Goal: Information Seeking & Learning: Find specific fact

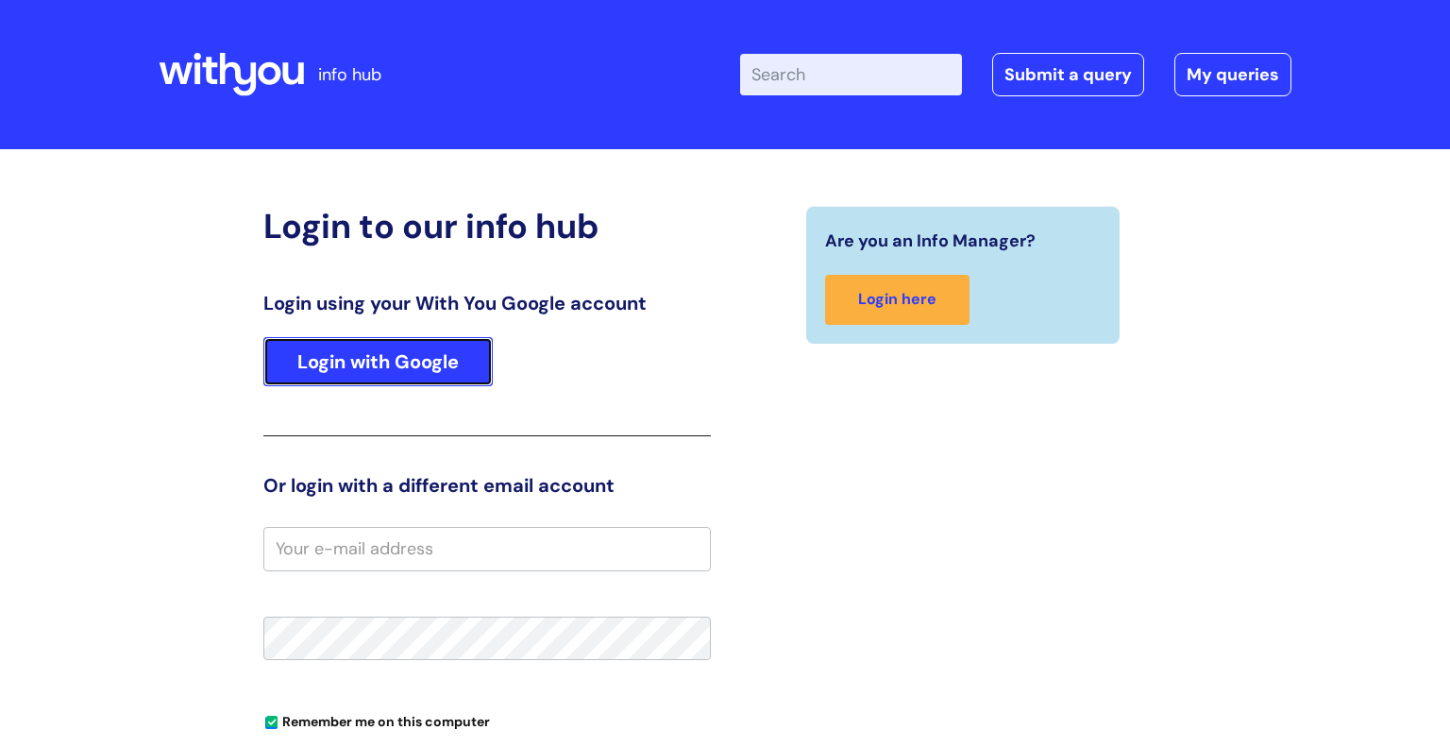
click at [331, 363] on link "Login with Google" at bounding box center [377, 361] width 229 height 49
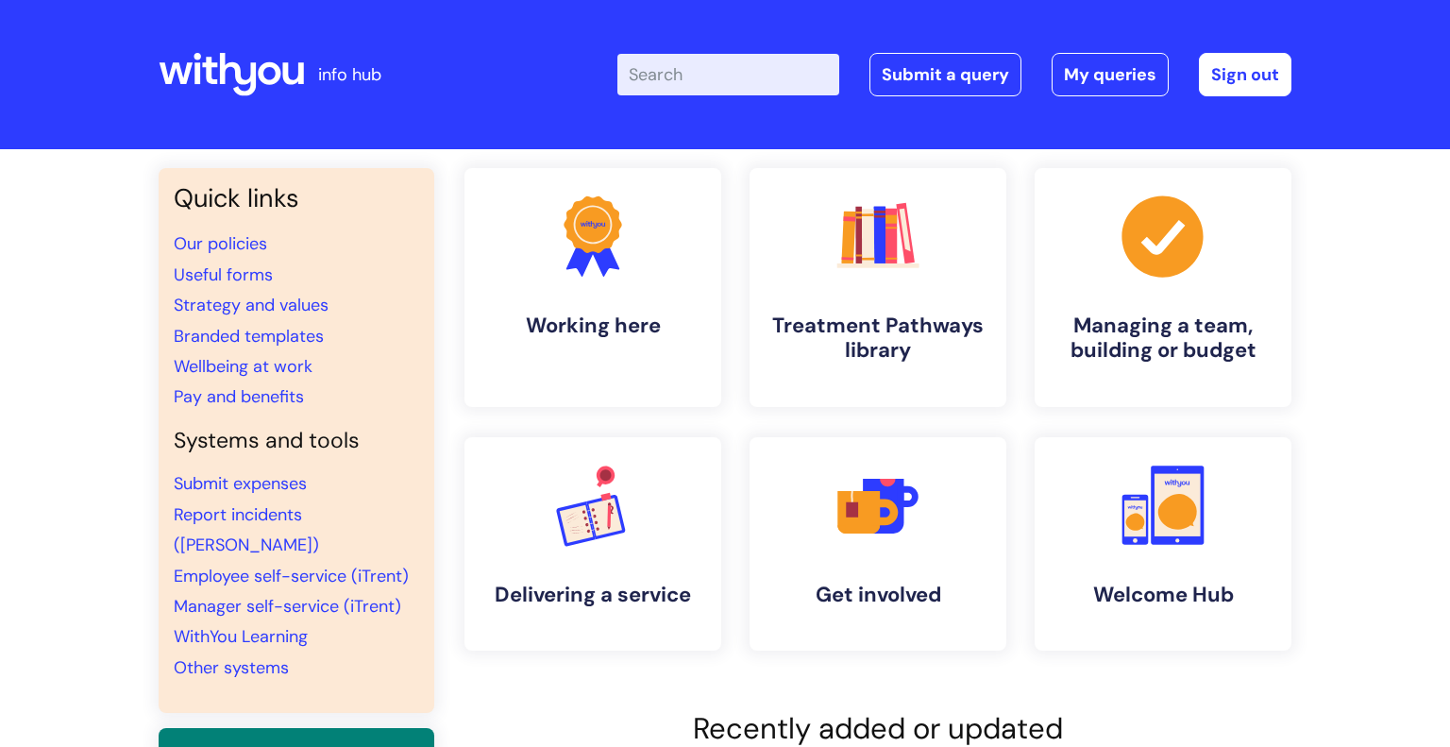
click at [720, 61] on input "Enter your search term here..." at bounding box center [729, 75] width 222 height 42
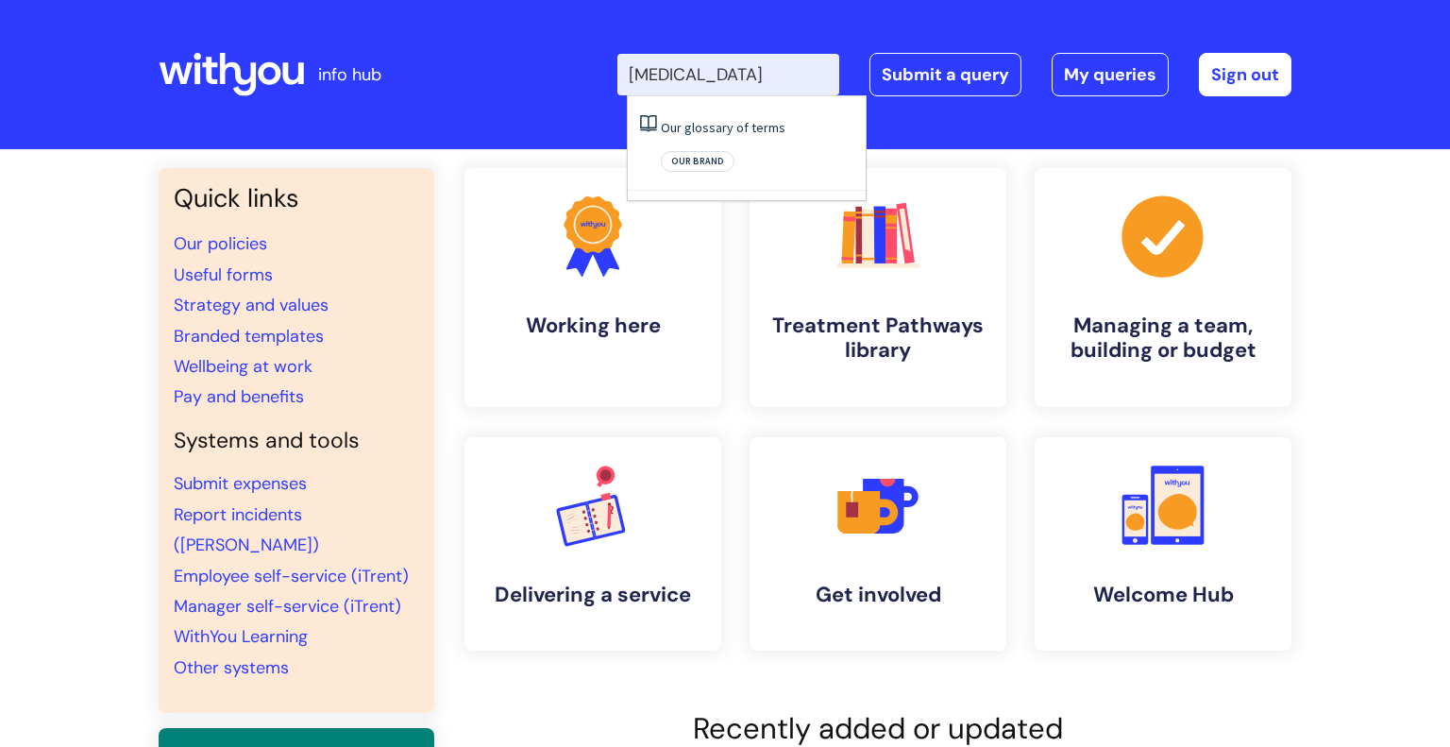
type input "ketamine"
